Goal: Transaction & Acquisition: Book appointment/travel/reservation

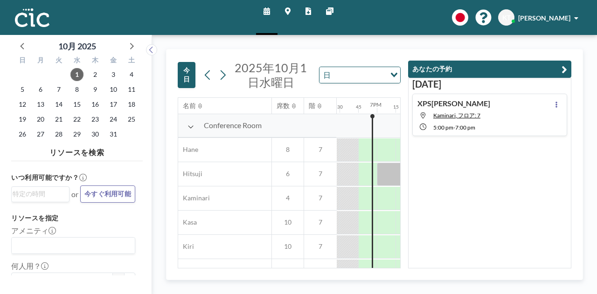
scroll to position [0, 1381]
click at [565, 67] on icon "button" at bounding box center [565, 69] width 6 height 11
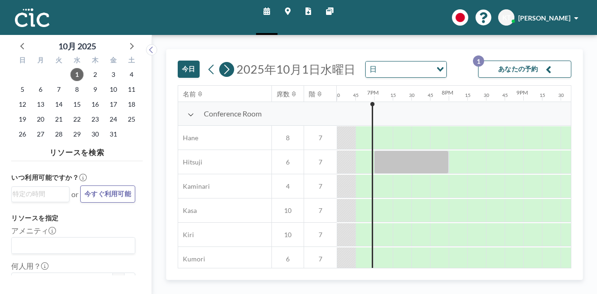
click at [226, 73] on icon at bounding box center [226, 70] width 9 height 14
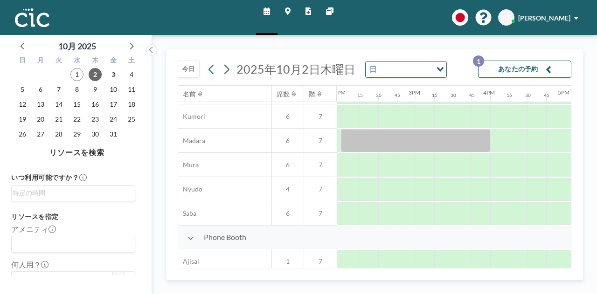
scroll to position [143, 891]
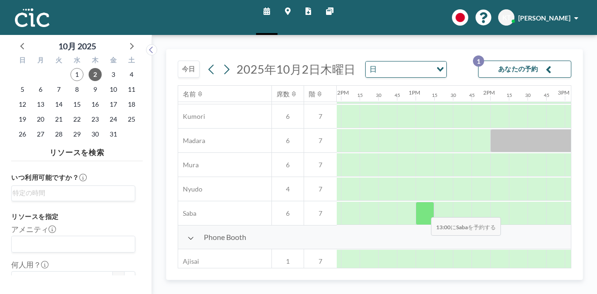
click at [424, 210] on div at bounding box center [425, 213] width 19 height 23
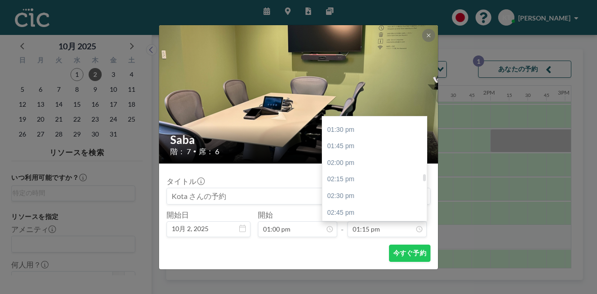
scroll to position [906, 0]
click at [424, 180] on div at bounding box center [424, 178] width 3 height 7
click at [370, 212] on div "03:00 pm" at bounding box center [376, 215] width 109 height 17
type input "03:00 pm"
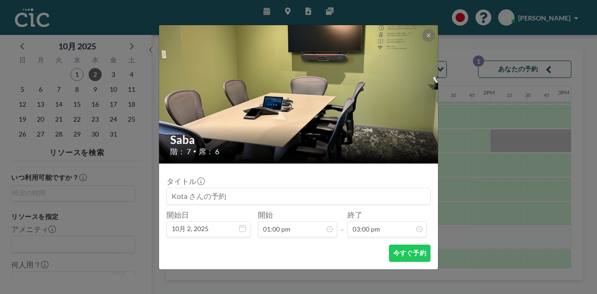
scroll to position [996, 0]
click at [262, 198] on input at bounding box center [298, 196] width 263 height 16
type input "XPS[PERSON_NAME]"
click at [405, 249] on button "今すぐ予約" at bounding box center [410, 253] width 42 height 17
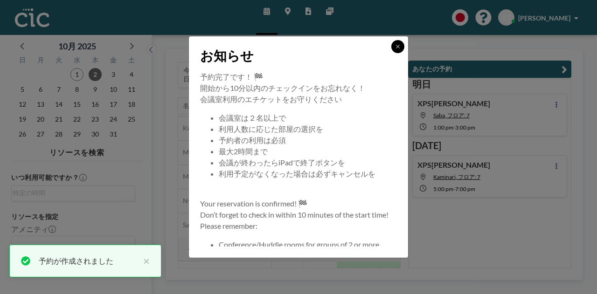
click at [400, 45] on icon at bounding box center [398, 47] width 6 height 6
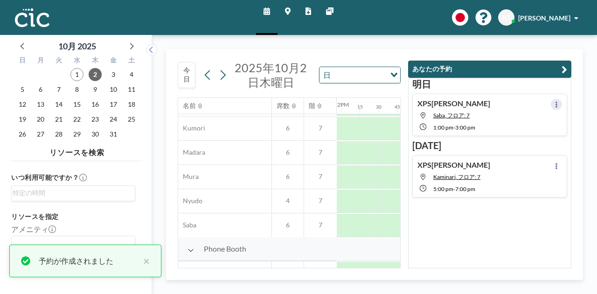
click at [556, 104] on icon at bounding box center [557, 105] width 2 height 6
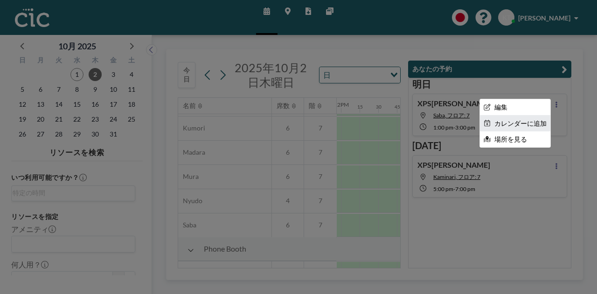
click at [519, 123] on li "カレンダーに追加" at bounding box center [515, 124] width 70 height 16
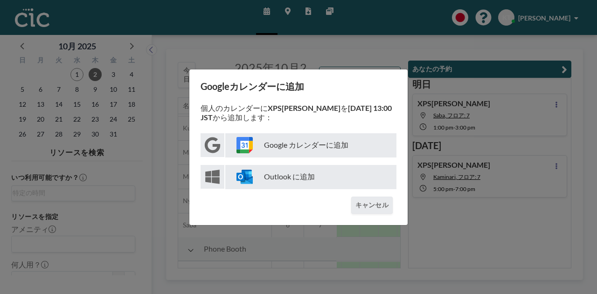
click at [333, 146] on p "Google カレンダーに追加" at bounding box center [310, 145] width 171 height 24
click at [374, 206] on button "キャンセル" at bounding box center [372, 205] width 42 height 17
